Goal: Information Seeking & Learning: Compare options

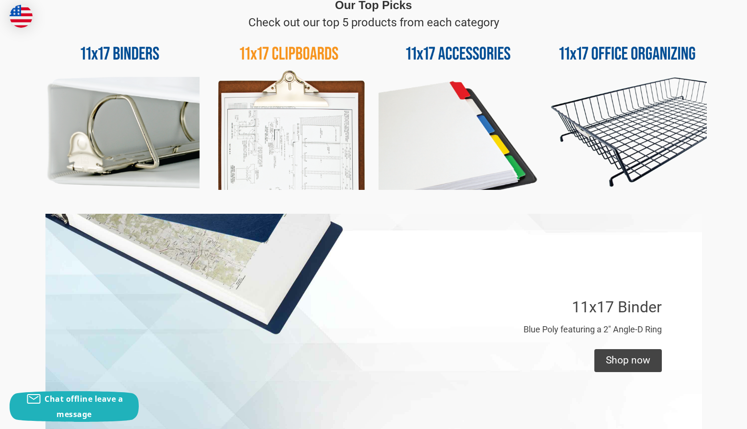
scroll to position [717, 0]
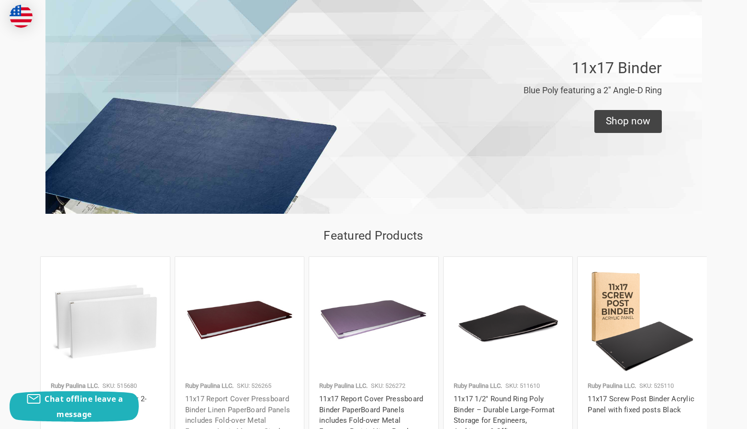
click at [218, 399] on link "11x17 Report Cover Pressboard Binder Linen PaperBoard Panels includes Fold-over…" at bounding box center [237, 421] width 105 height 52
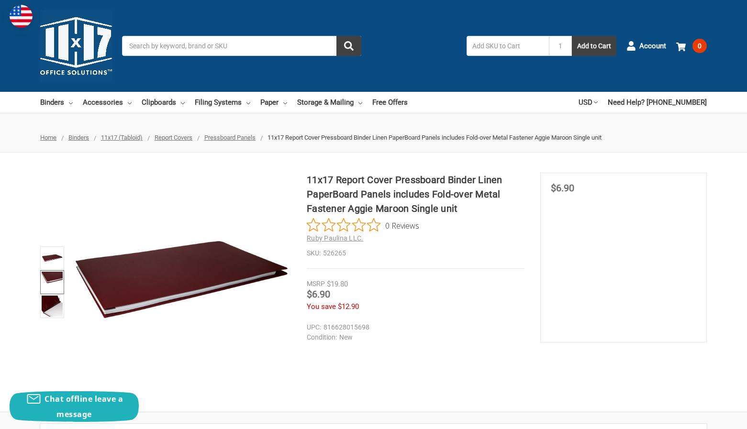
click at [54, 276] on img at bounding box center [52, 282] width 21 height 21
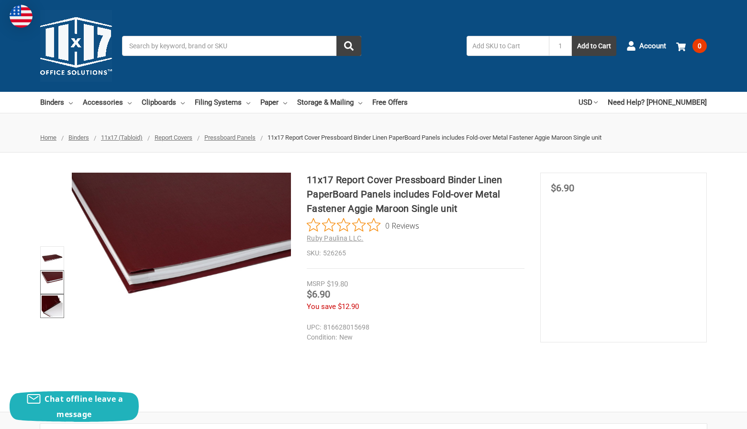
click at [58, 316] on img at bounding box center [52, 306] width 21 height 21
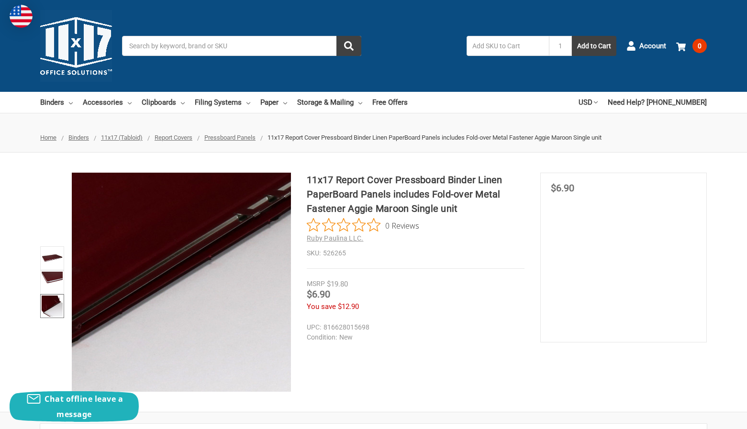
click at [154, 320] on img at bounding box center [230, 214] width 612 height 612
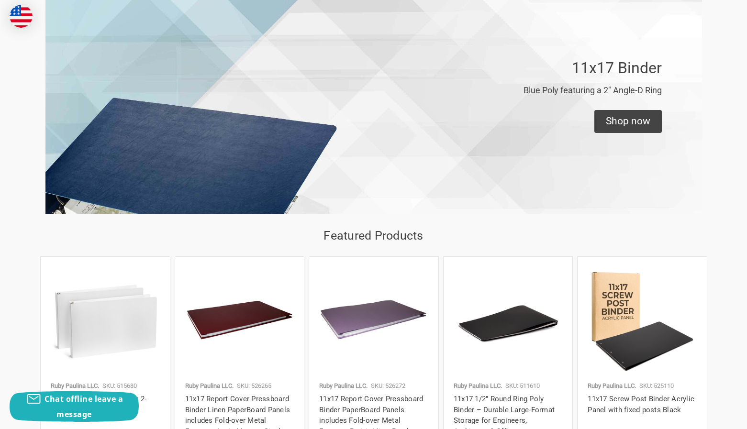
scroll to position [957, 0]
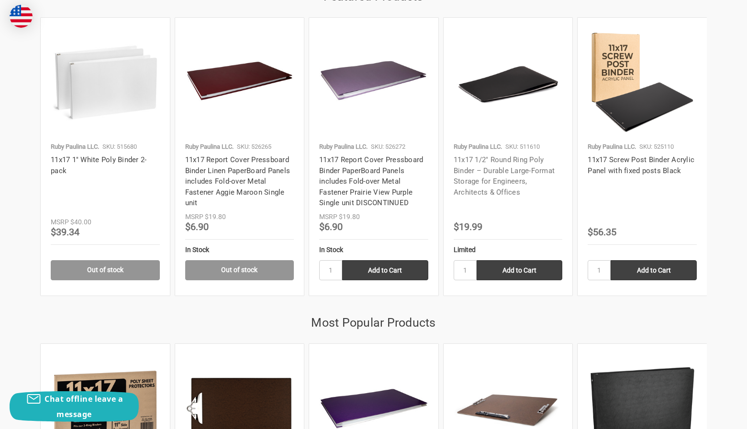
click at [520, 183] on link "11x17 1/2" Round Ring Poly Binder – Durable Large-Format Storage for Engineers,…" at bounding box center [503, 175] width 101 height 41
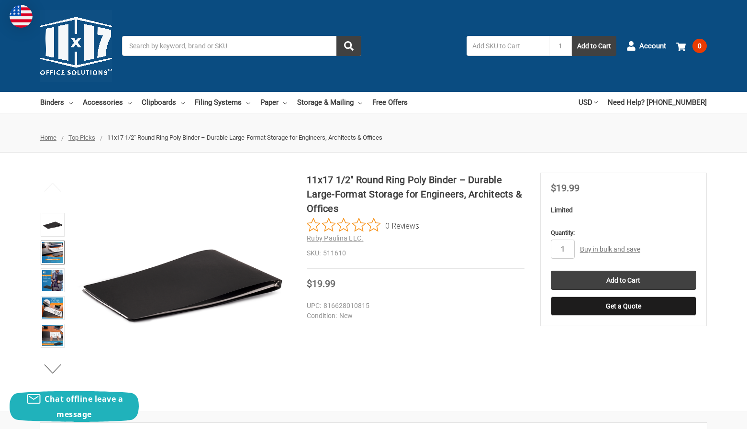
click at [52, 255] on img at bounding box center [52, 252] width 21 height 21
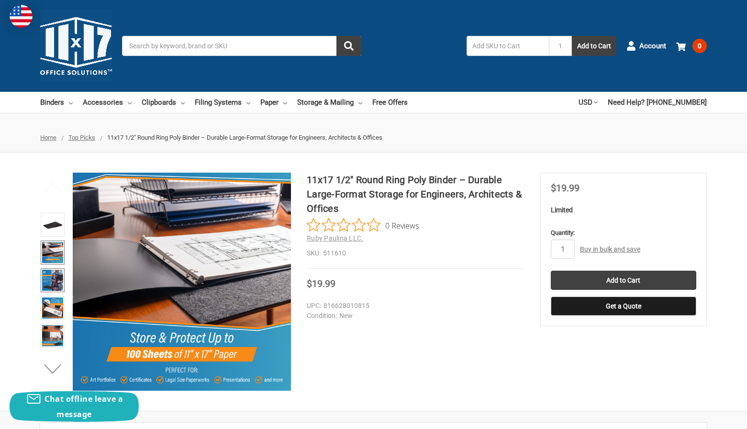
click at [52, 270] on img at bounding box center [52, 280] width 21 height 21
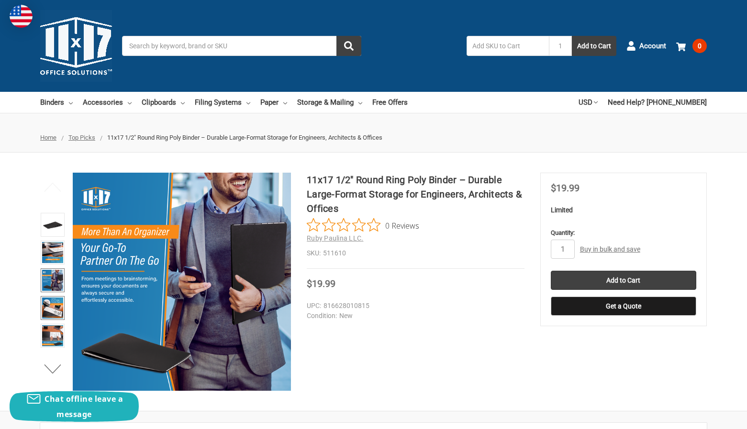
click at [54, 304] on img at bounding box center [52, 307] width 21 height 21
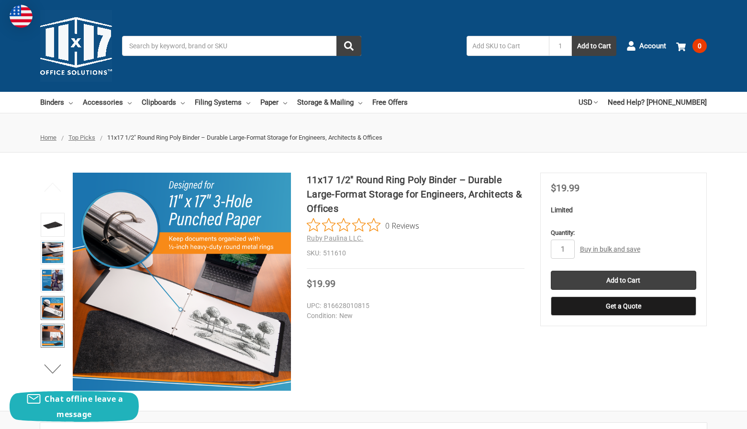
click at [55, 327] on img at bounding box center [52, 335] width 21 height 21
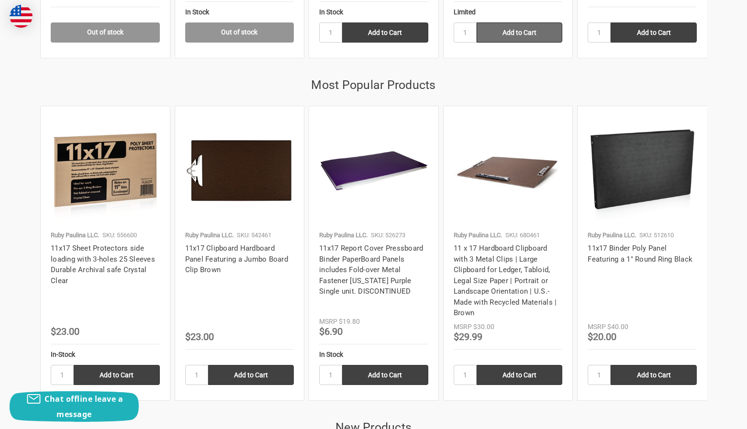
scroll to position [1433, 0]
